Goal: Find specific page/section: Find specific page/section

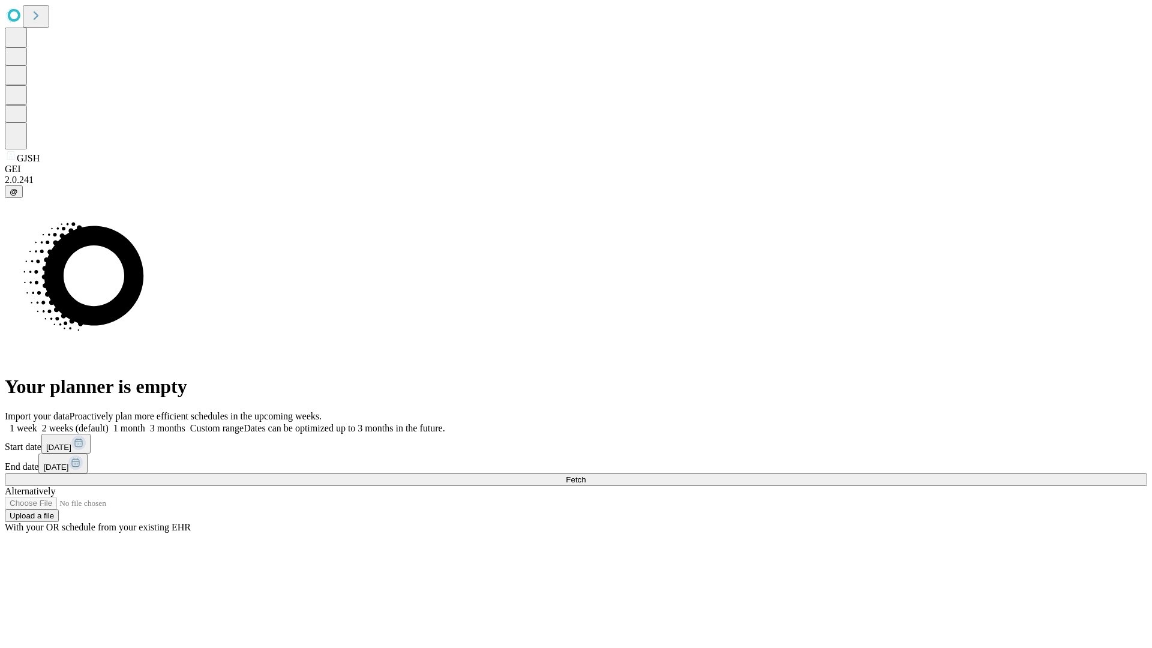
click at [585, 475] on span "Fetch" at bounding box center [576, 479] width 20 height 9
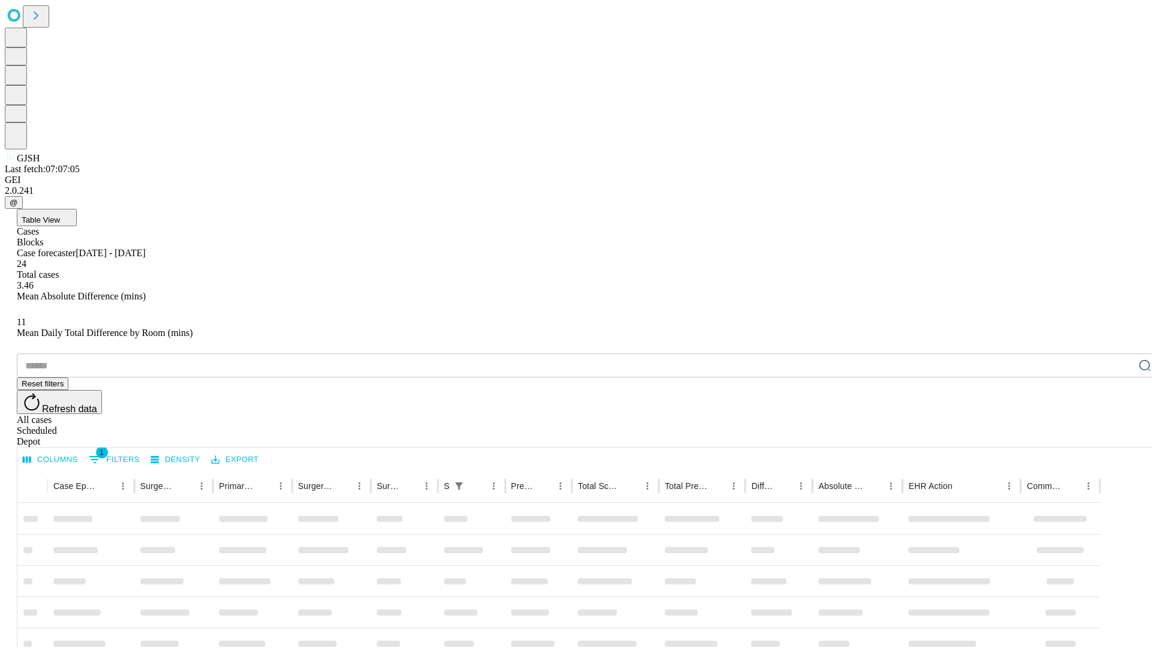
click at [1121, 436] on div "Depot" at bounding box center [588, 441] width 1142 height 11
